Goal: Task Accomplishment & Management: Manage account settings

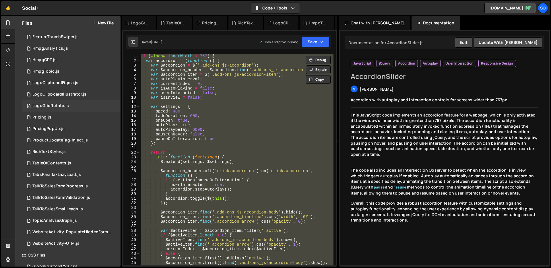
scroll to position [79, 0]
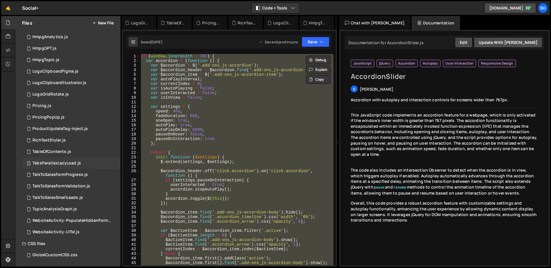
click at [57, 163] on div "TabsParallaxLazyLoad.js" at bounding box center [56, 163] width 49 height 5
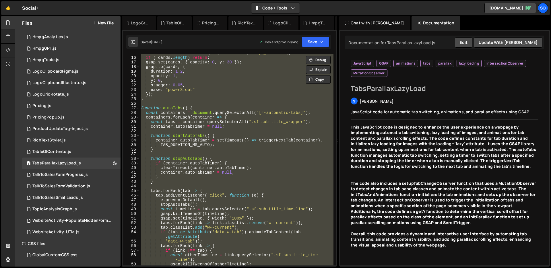
scroll to position [0, 0]
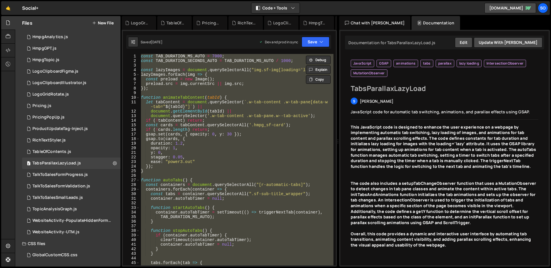
click at [142, 56] on div "const TAB_DURATION_MS_AUTO = 7000 ; const TAB_DURATION_SECONDS_AUTO = TAB_DURAT…" at bounding box center [237, 160] width 194 height 212
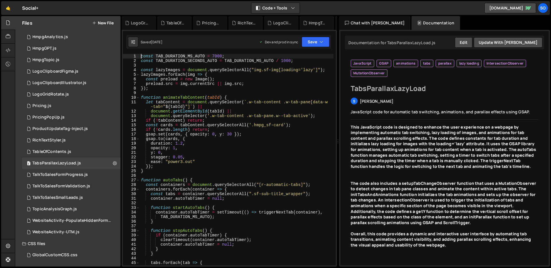
click at [204, 156] on div "const TAB_DURATION_MS_AUTO = 7000 ; const TAB_DURATION_SECONDS_AUTO = TAB_DURAT…" at bounding box center [237, 164] width 194 height 221
type textarea "if (window.innerWidth > 478) initParallax();"
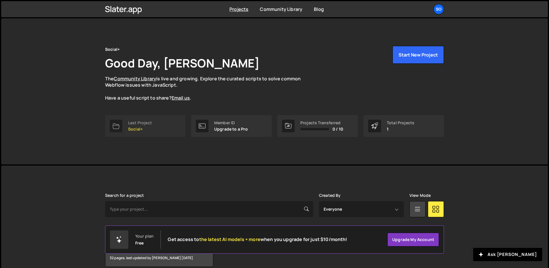
click at [135, 123] on div "Last Project" at bounding box center [140, 123] width 24 height 5
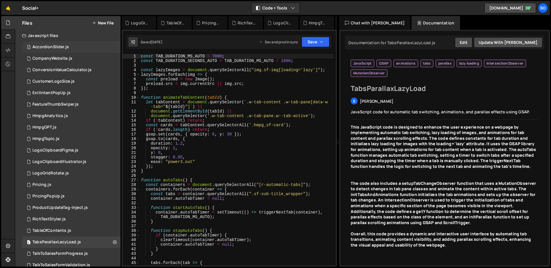
click at [77, 46] on div "2 AccordionSlider.js 0" at bounding box center [71, 46] width 98 height 11
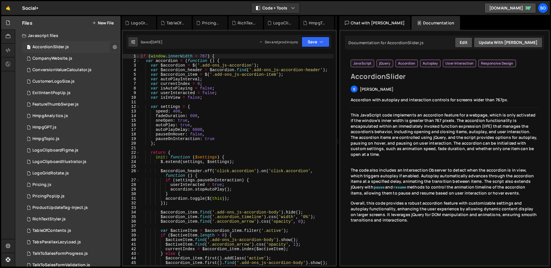
click at [113, 46] on icon at bounding box center [115, 46] width 4 height 5
type input "AccordionSlider"
radio input "true"
checkbox input "true"
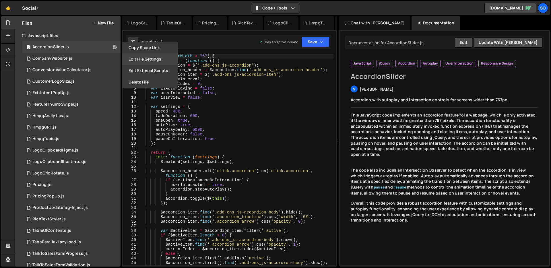
click at [139, 59] on button "Edit File Settings" at bounding box center [150, 58] width 56 height 11
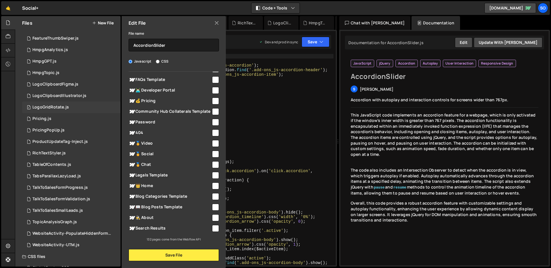
scroll to position [66, 0]
click at [110, 108] on div "1 LogoGridRotate.js 0" at bounding box center [71, 106] width 98 height 11
checkbox input "false"
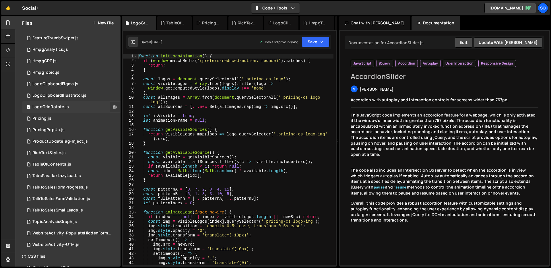
click at [113, 108] on icon at bounding box center [115, 106] width 4 height 5
type input "LogoGridRotate"
radio input "true"
checkbox input "true"
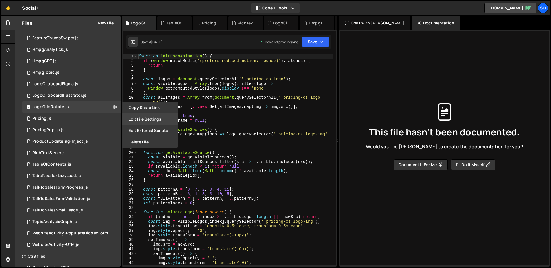
click at [142, 117] on button "Edit File Settings" at bounding box center [150, 118] width 56 height 11
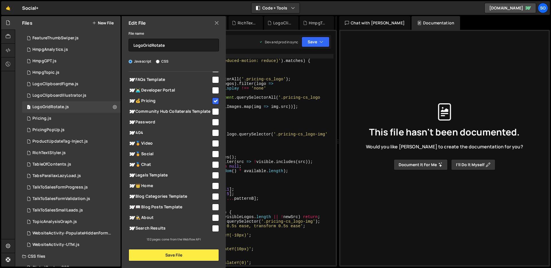
click at [216, 22] on icon at bounding box center [216, 23] width 5 height 6
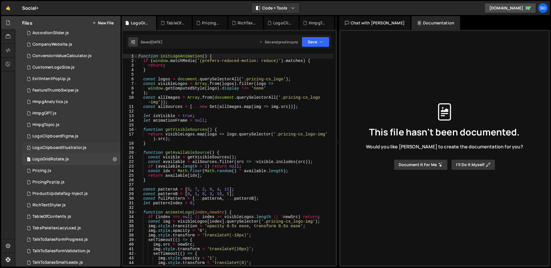
scroll to position [0, 0]
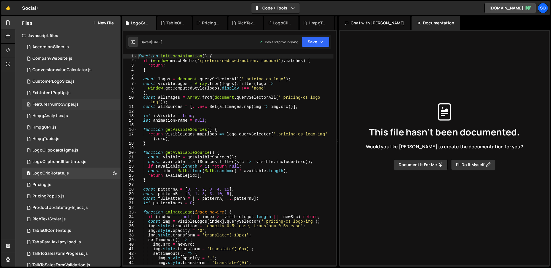
click at [111, 103] on div "1 FeatureThumbSwiper.js 0" at bounding box center [71, 104] width 98 height 11
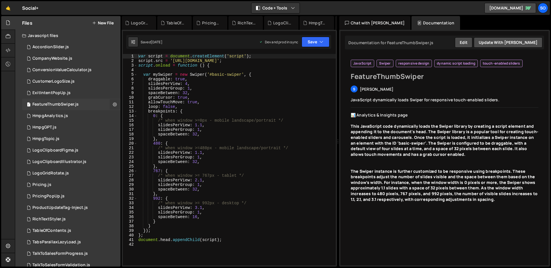
click at [113, 103] on icon at bounding box center [115, 104] width 4 height 5
type input "FeatureThumbSwiper"
radio input "true"
checkbox input "true"
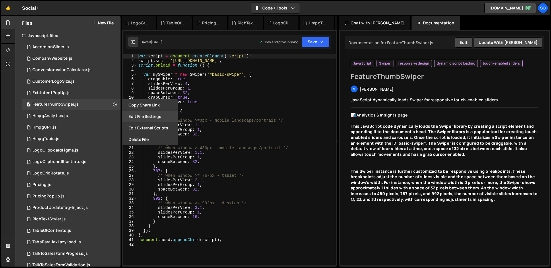
click at [136, 116] on button "Edit File Settings" at bounding box center [150, 116] width 56 height 11
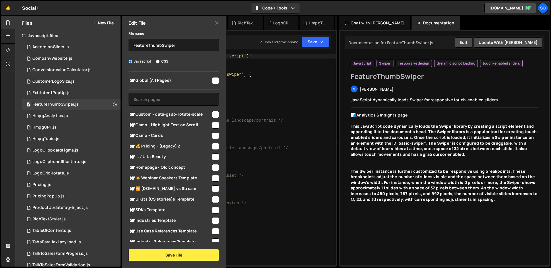
click at [213, 114] on input "checkbox" at bounding box center [215, 114] width 7 height 7
checkbox input "true"
click at [182, 256] on button "Save File" at bounding box center [174, 255] width 90 height 12
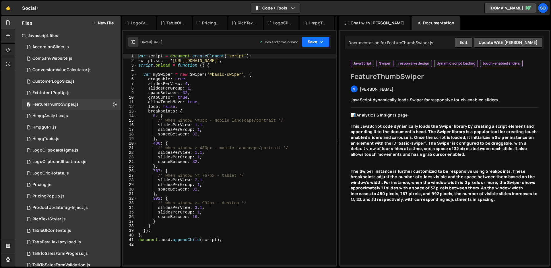
click at [312, 40] on button "Save" at bounding box center [316, 42] width 28 height 10
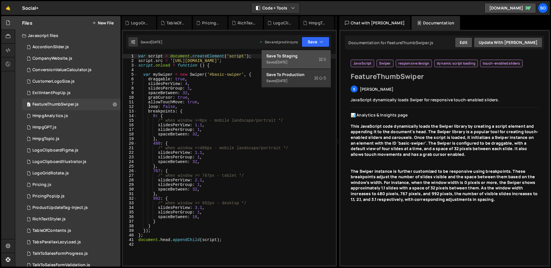
click at [288, 61] on div "[DATE]" at bounding box center [281, 62] width 11 height 5
